Goal: Communication & Community: Answer question/provide support

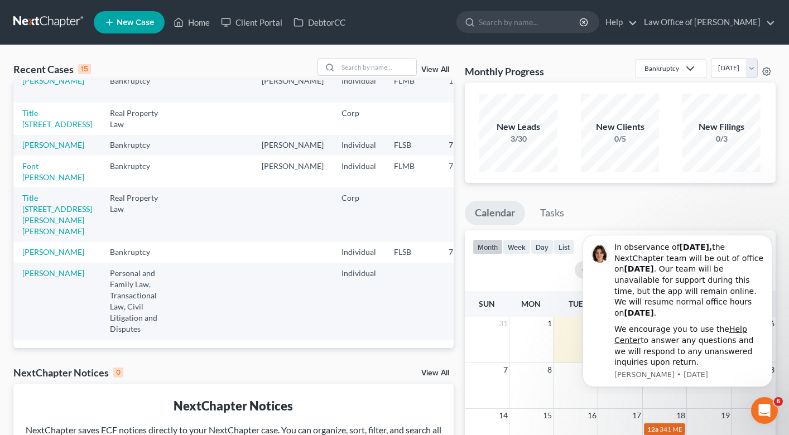
scroll to position [467, 0]
click at [31, 247] on link "[PERSON_NAME]" at bounding box center [53, 251] width 62 height 9
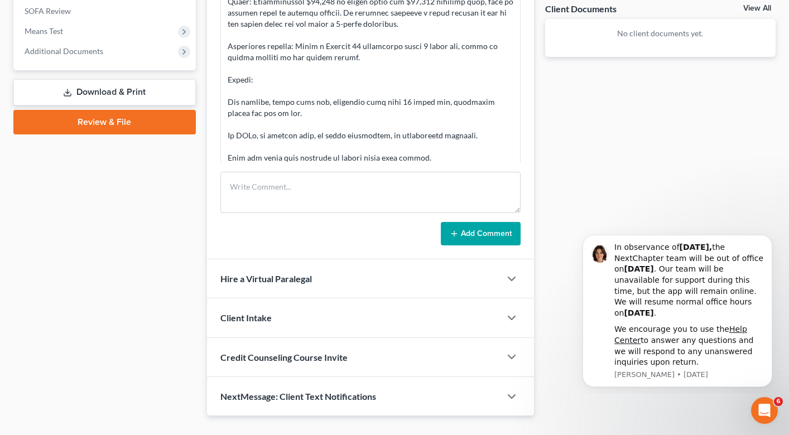
scroll to position [440, 0]
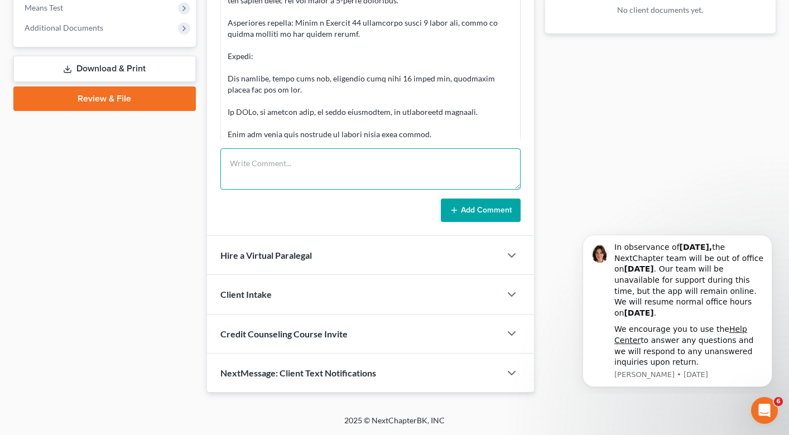
click at [330, 169] on textarea at bounding box center [370, 168] width 300 height 41
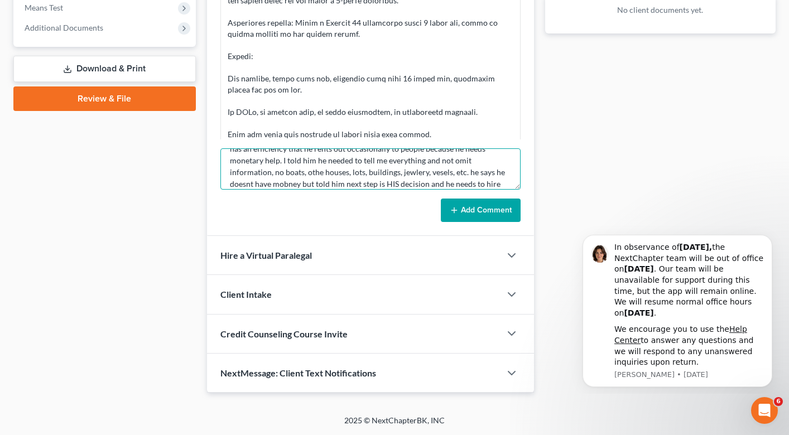
scroll to position [38, 0]
click at [393, 162] on textarea "18 min call. he sold a car about a year ago. also had. aboat that was reposesse…" at bounding box center [370, 168] width 300 height 41
click at [366, 162] on textarea "18 min call. he sold a car about a year ago. also had. aboat that was reposesse…" at bounding box center [370, 168] width 300 height 41
click at [276, 164] on textarea "18 min call. he sold a car about a year ago. also had. aboat that was reposesse…" at bounding box center [370, 168] width 300 height 41
click at [242, 175] on textarea "18 min call. he sold a car about a year ago. also had. aboat that was reposesse…" at bounding box center [370, 168] width 300 height 41
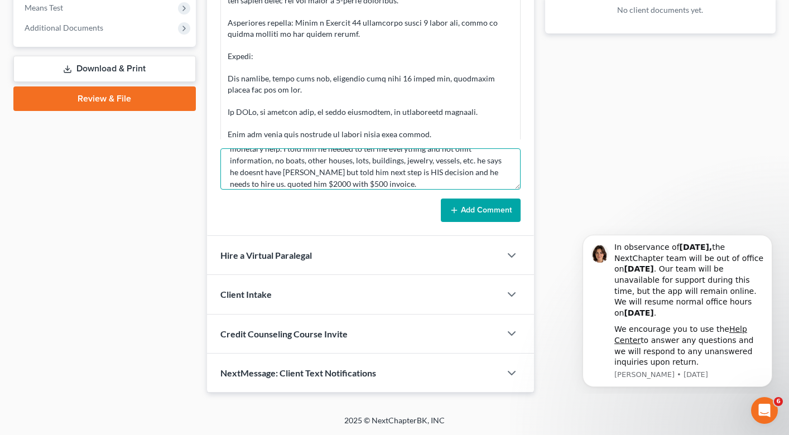
click at [486, 161] on textarea "18 min call. he sold a car about a year ago. also had. aboat that was reposesse…" at bounding box center [370, 168] width 300 height 41
click at [250, 165] on textarea "18 min call. he sold a car about a year ago. also had. aboat that was reposesse…" at bounding box center [370, 168] width 300 height 41
click at [407, 159] on textarea "18 min call. he sold a car about a year ago. also had. aboat that was reposesse…" at bounding box center [370, 168] width 300 height 41
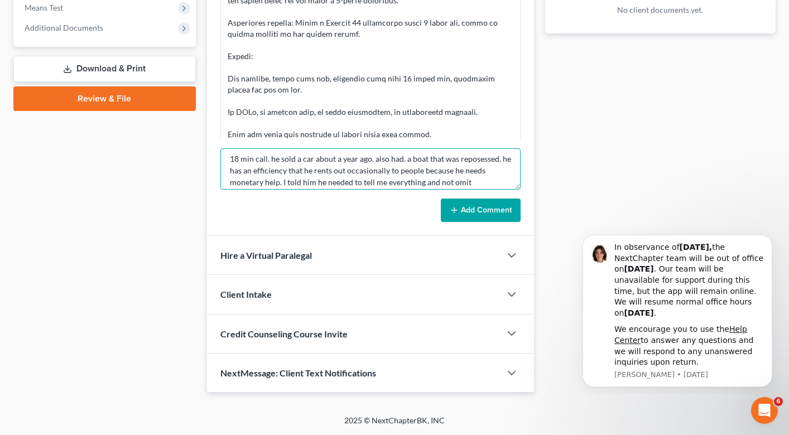
click at [467, 160] on textarea "18 min call. he sold a car about a year ago. also had. a boat that was reposess…" at bounding box center [370, 168] width 300 height 41
click at [431, 174] on textarea "18 min call. he sold a car about a year ago. also had. a boat that was repposes…" at bounding box center [370, 168] width 300 height 41
type textarea "18 min call. he sold a car about a year ago. also had. a boat that was repposes…"
click at [479, 216] on button "Add Comment" at bounding box center [481, 210] width 80 height 23
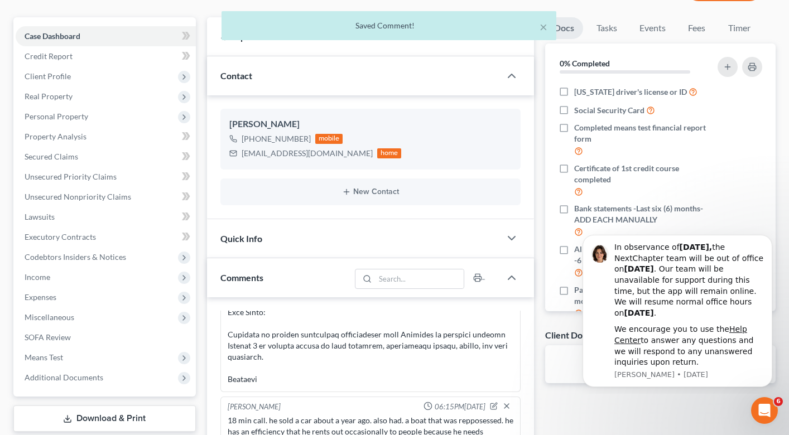
scroll to position [0, 0]
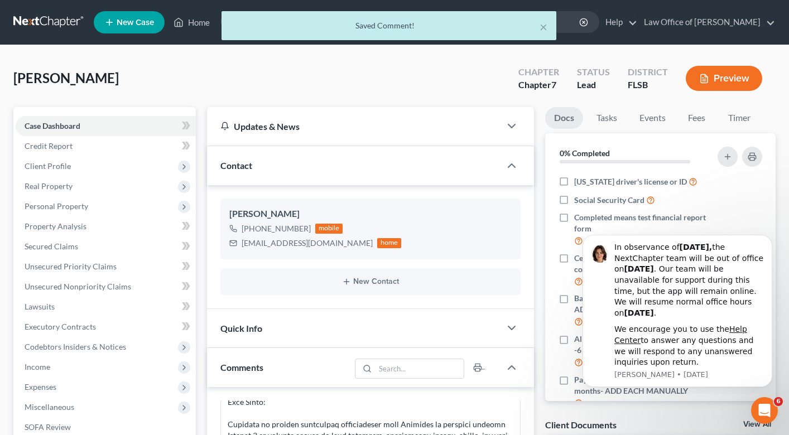
click at [200, 23] on div "× Saved Comment!" at bounding box center [388, 28] width 789 height 35
click at [199, 21] on div "× Saved Comment!" at bounding box center [388, 28] width 789 height 35
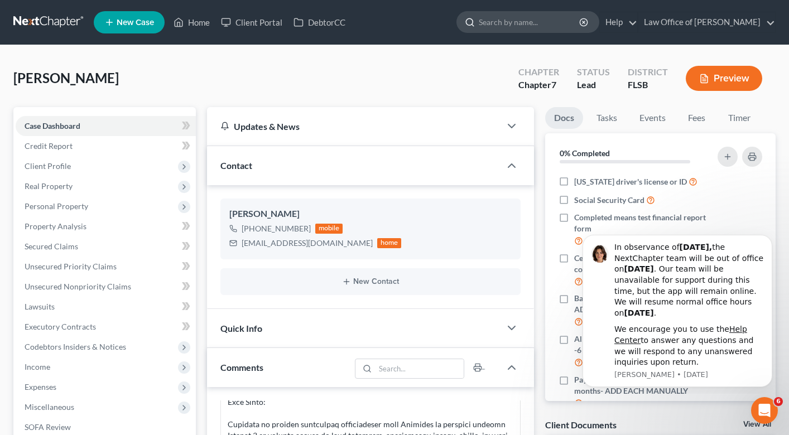
click at [530, 19] on input "search" at bounding box center [530, 22] width 102 height 21
type input "[PERSON_NAME]"
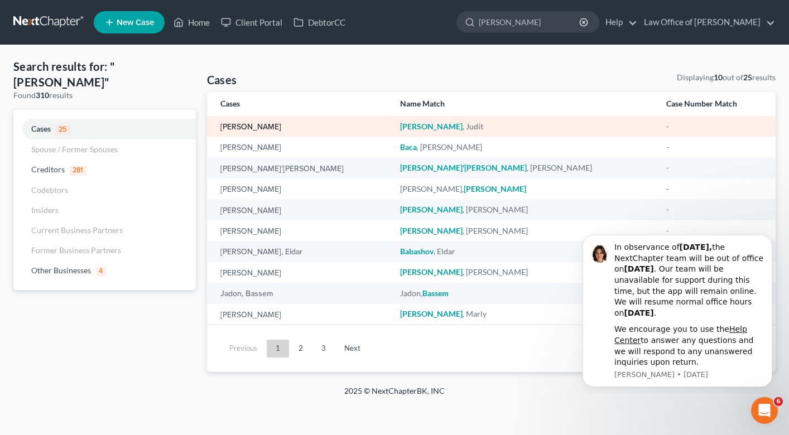
click at [247, 130] on link "[PERSON_NAME]" at bounding box center [250, 127] width 61 height 8
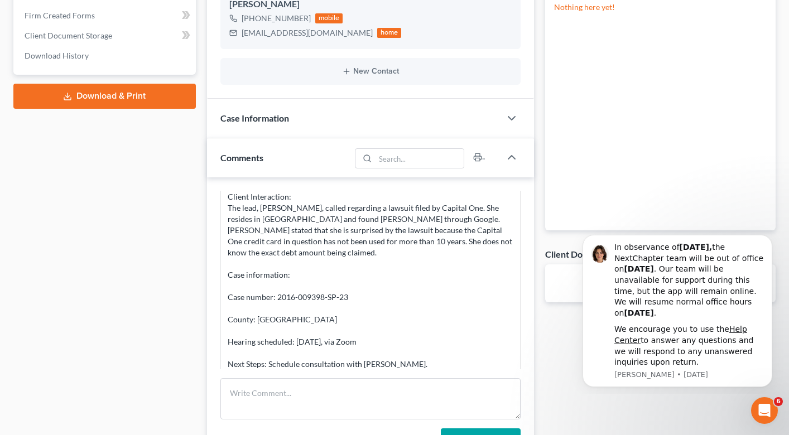
scroll to position [59, 0]
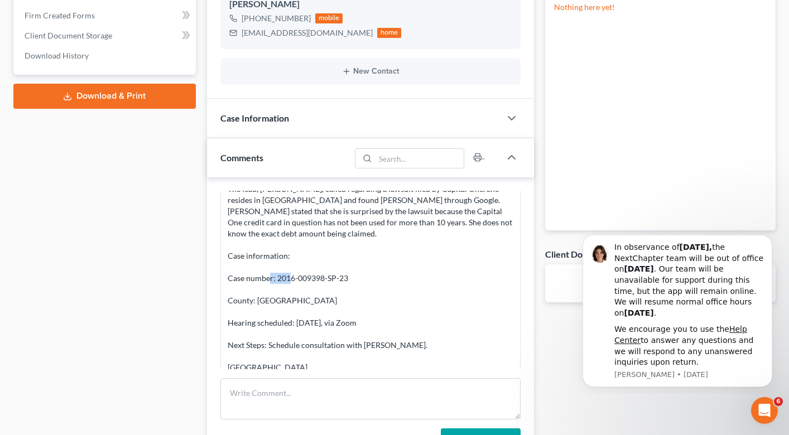
drag, startPoint x: 298, startPoint y: 267, endPoint x: 325, endPoint y: 267, distance: 26.8
click at [325, 267] on div "Date: [DATE] Time: 11:07 AM EST Client Interaction: The lead, [PERSON_NAME], ca…" at bounding box center [371, 261] width 286 height 223
copy div "009398"
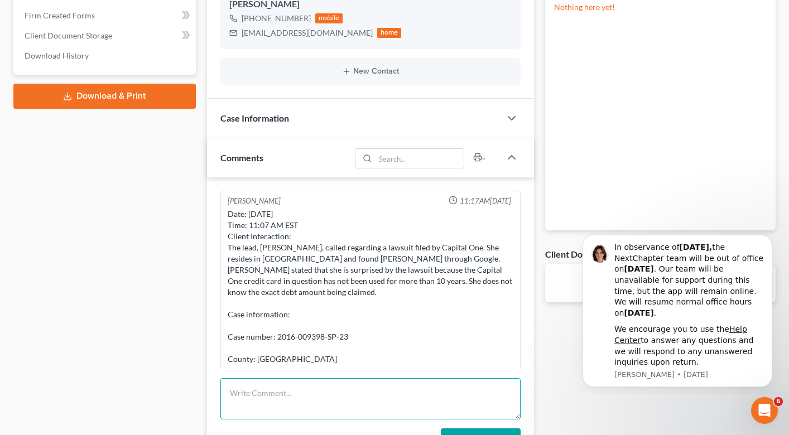
click at [264, 405] on textarea at bounding box center [370, 398] width 300 height 41
type textarea "called lead three times, it didnt seem like her phone was"
drag, startPoint x: 230, startPoint y: 394, endPoint x: 420, endPoint y: 404, distance: 190.0
click at [420, 404] on textarea "called lead three times, it didnt seem like her phone was" at bounding box center [370, 398] width 300 height 41
click at [358, 396] on textarea "called lead, but case is too small. I advsed her to go to hearing herself and s…" at bounding box center [370, 398] width 300 height 41
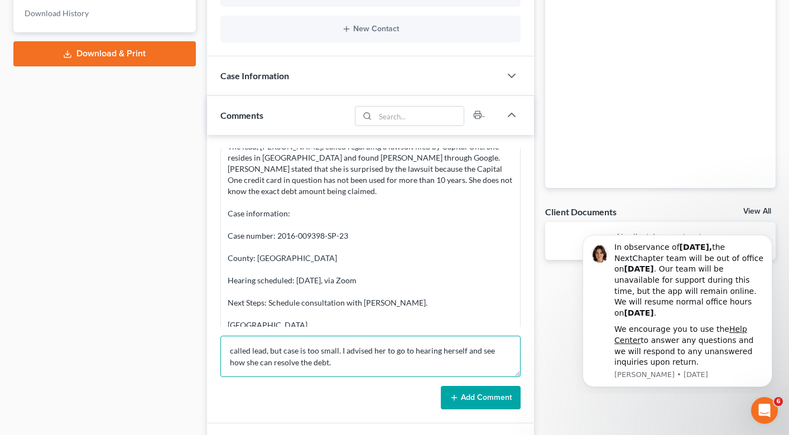
scroll to position [234, 0]
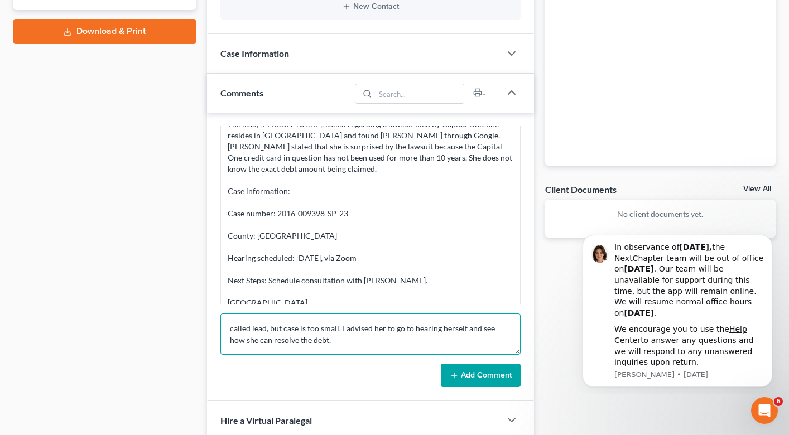
type textarea "called lead, but case is too small. I advised her to go to hearing herself and …"
click at [469, 378] on button "Add Comment" at bounding box center [481, 375] width 80 height 23
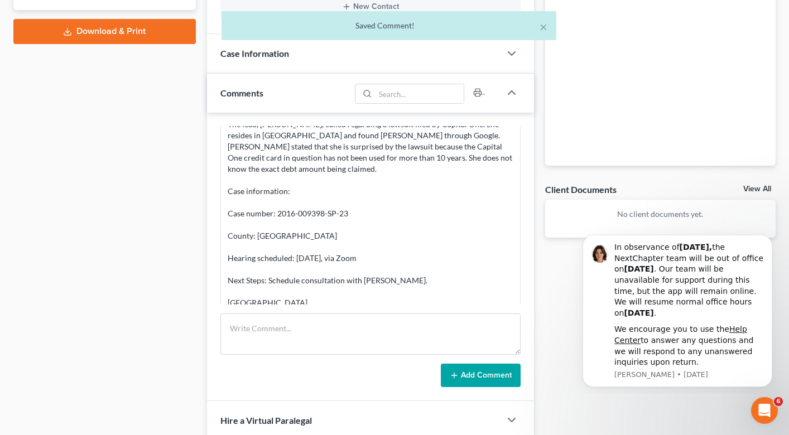
scroll to position [111, 0]
